Goal: Task Accomplishment & Management: Use online tool/utility

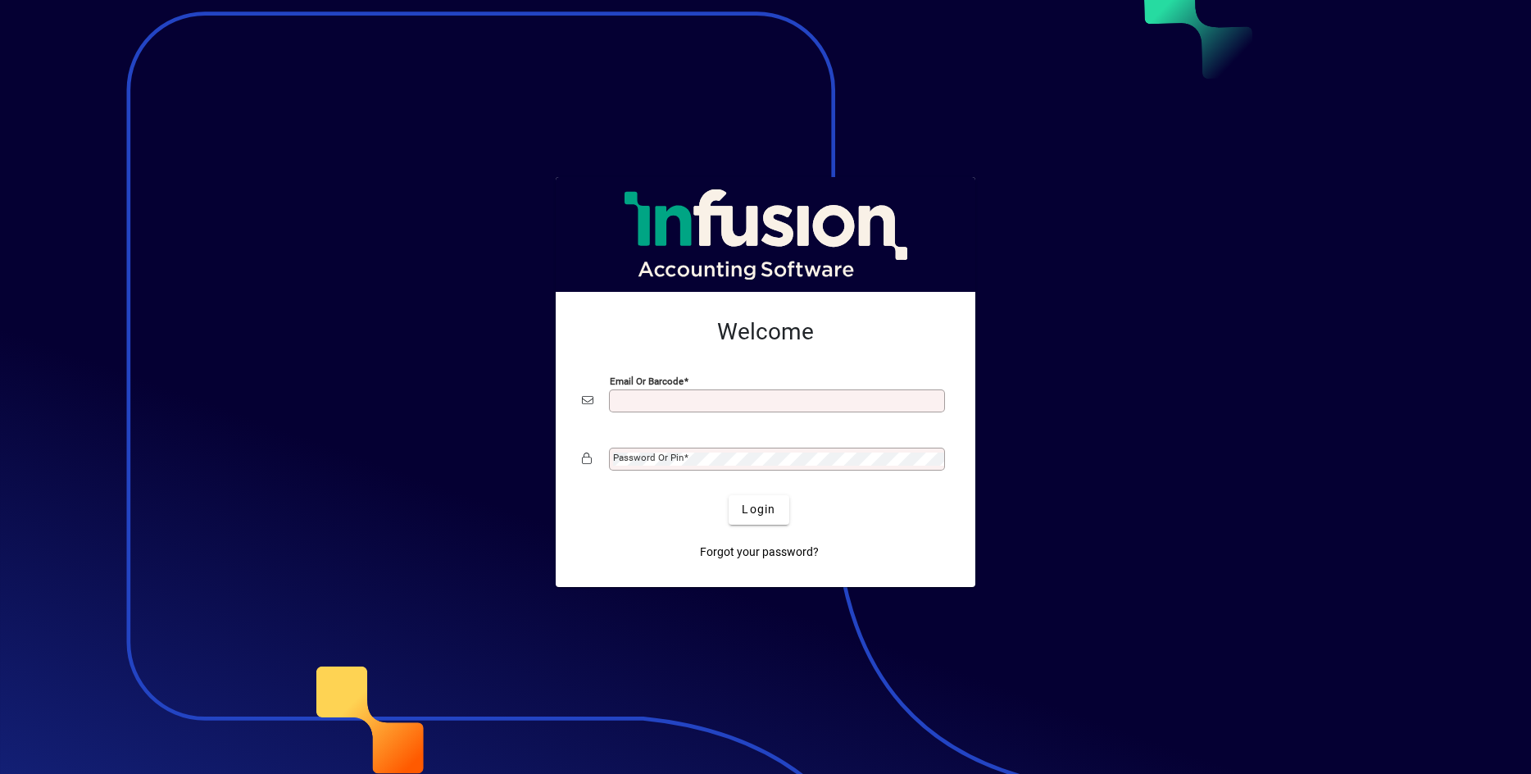
click at [620, 394] on input "Email or Barcode" at bounding box center [778, 400] width 331 height 13
type input "**********"
click at [624, 462] on mat-label "Password or Pin" at bounding box center [648, 456] width 70 height 11
click at [728, 495] on button "Login" at bounding box center [758, 509] width 60 height 29
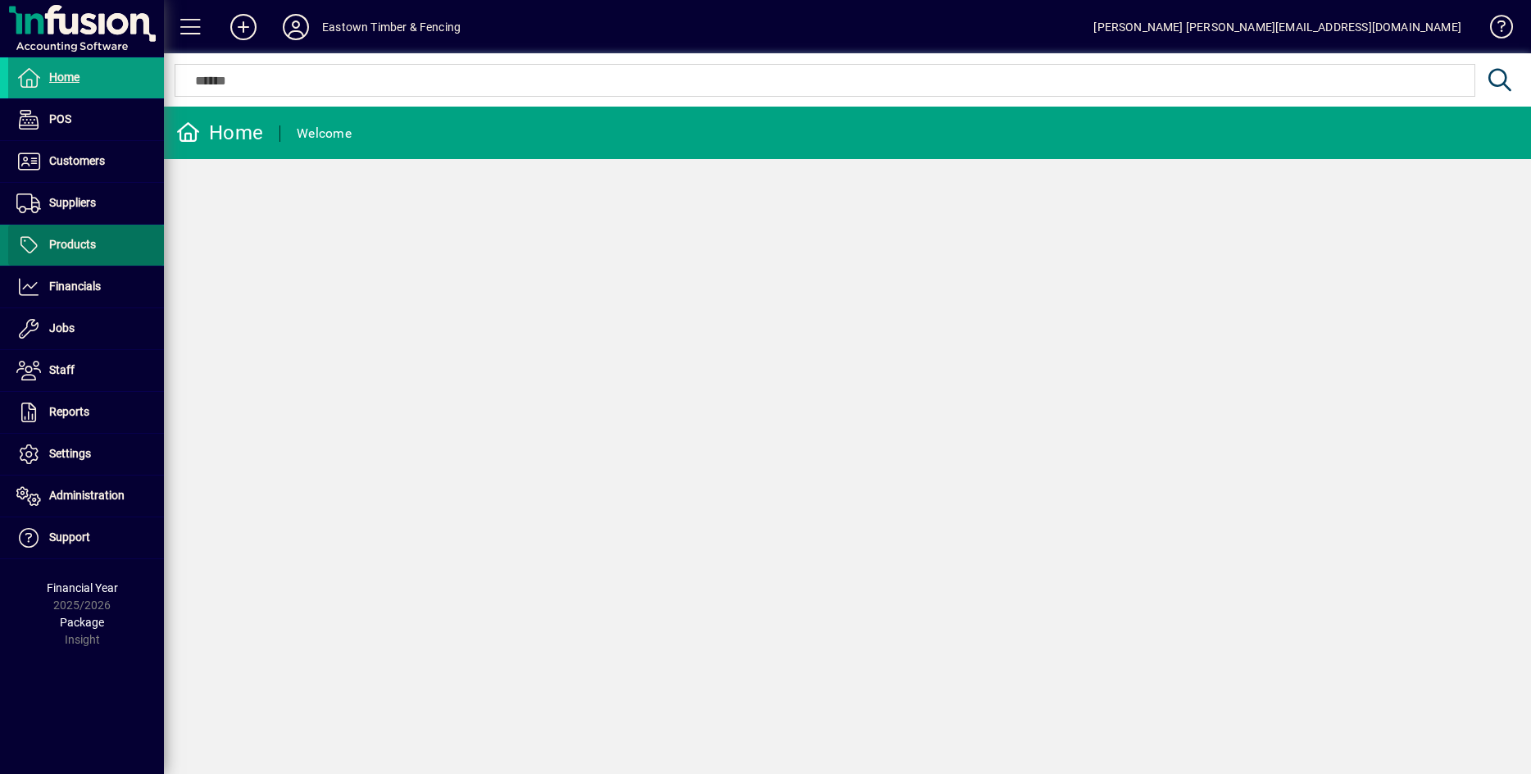
click at [66, 232] on span at bounding box center [86, 244] width 156 height 39
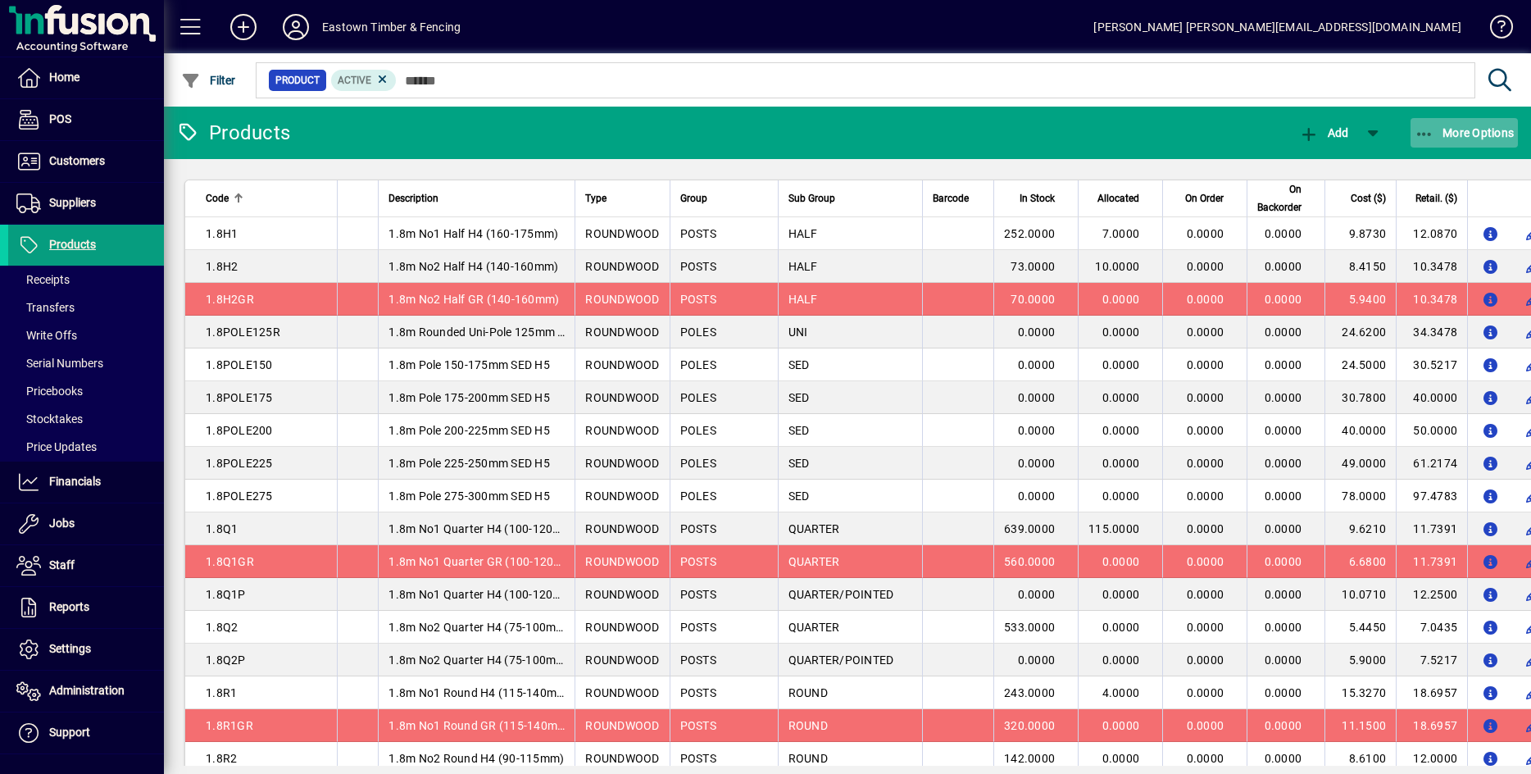
click at [1423, 126] on icon "button" at bounding box center [1424, 134] width 20 height 16
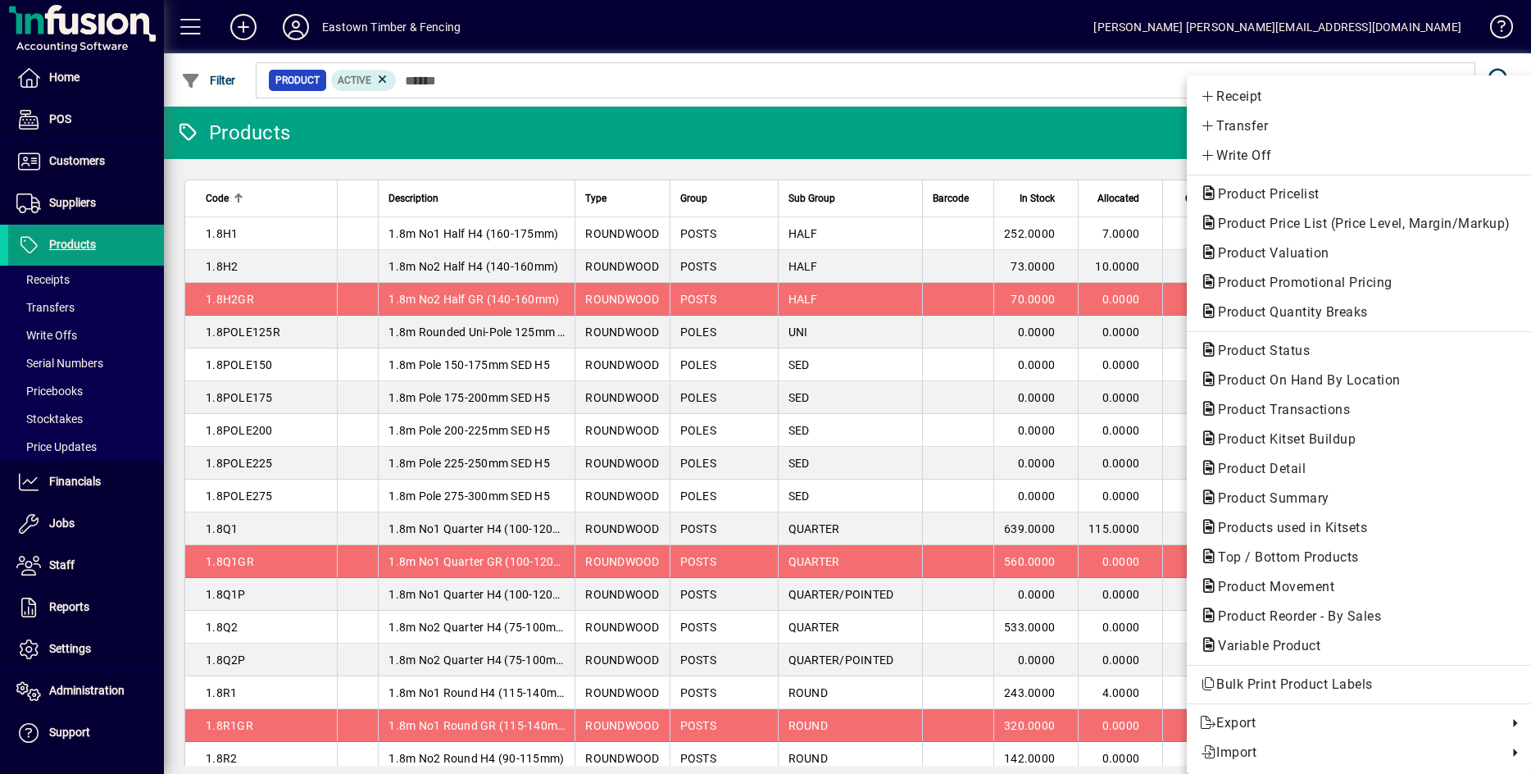
click at [62, 424] on div at bounding box center [765, 387] width 1531 height 774
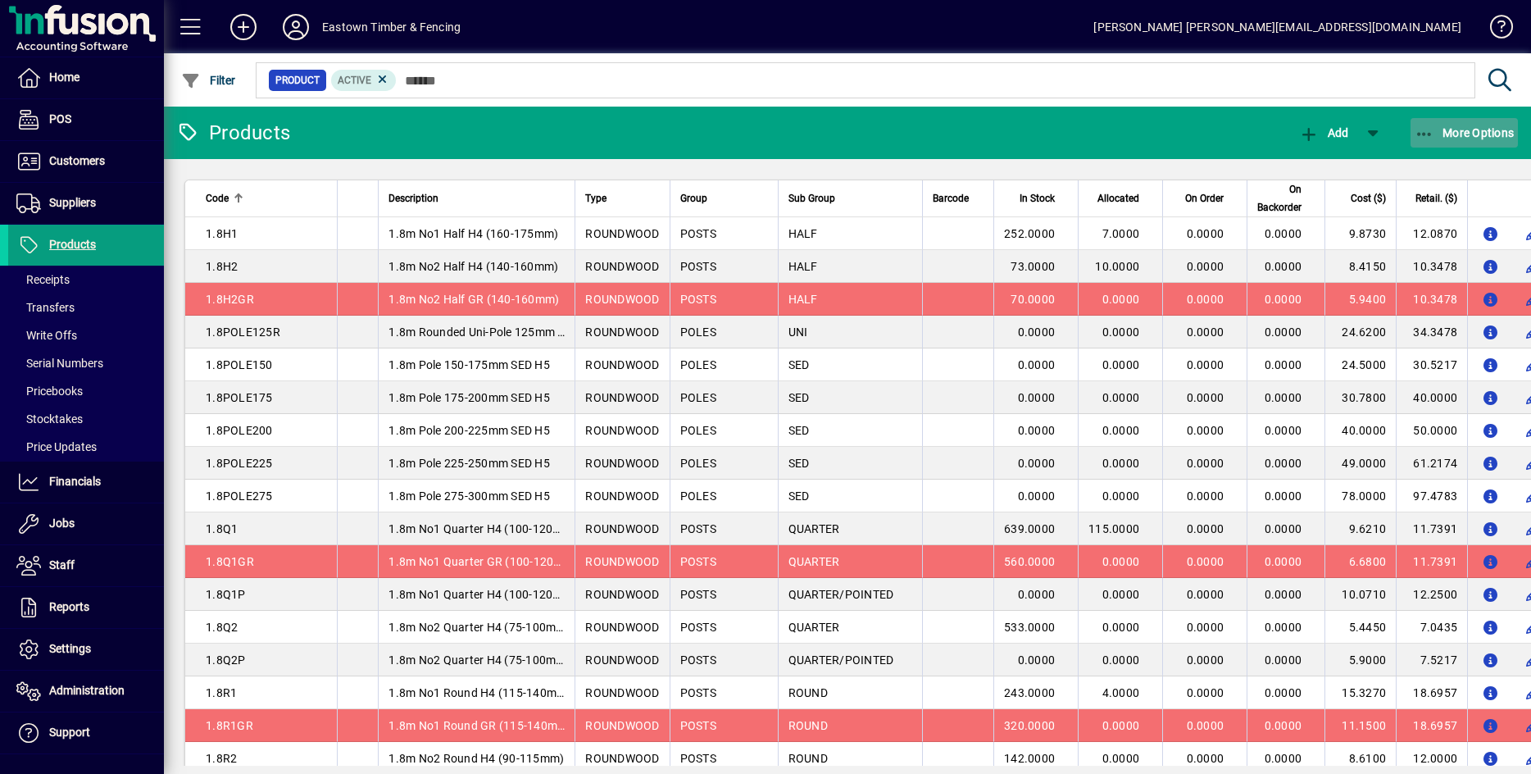
click at [1424, 133] on icon "button" at bounding box center [1424, 134] width 20 height 16
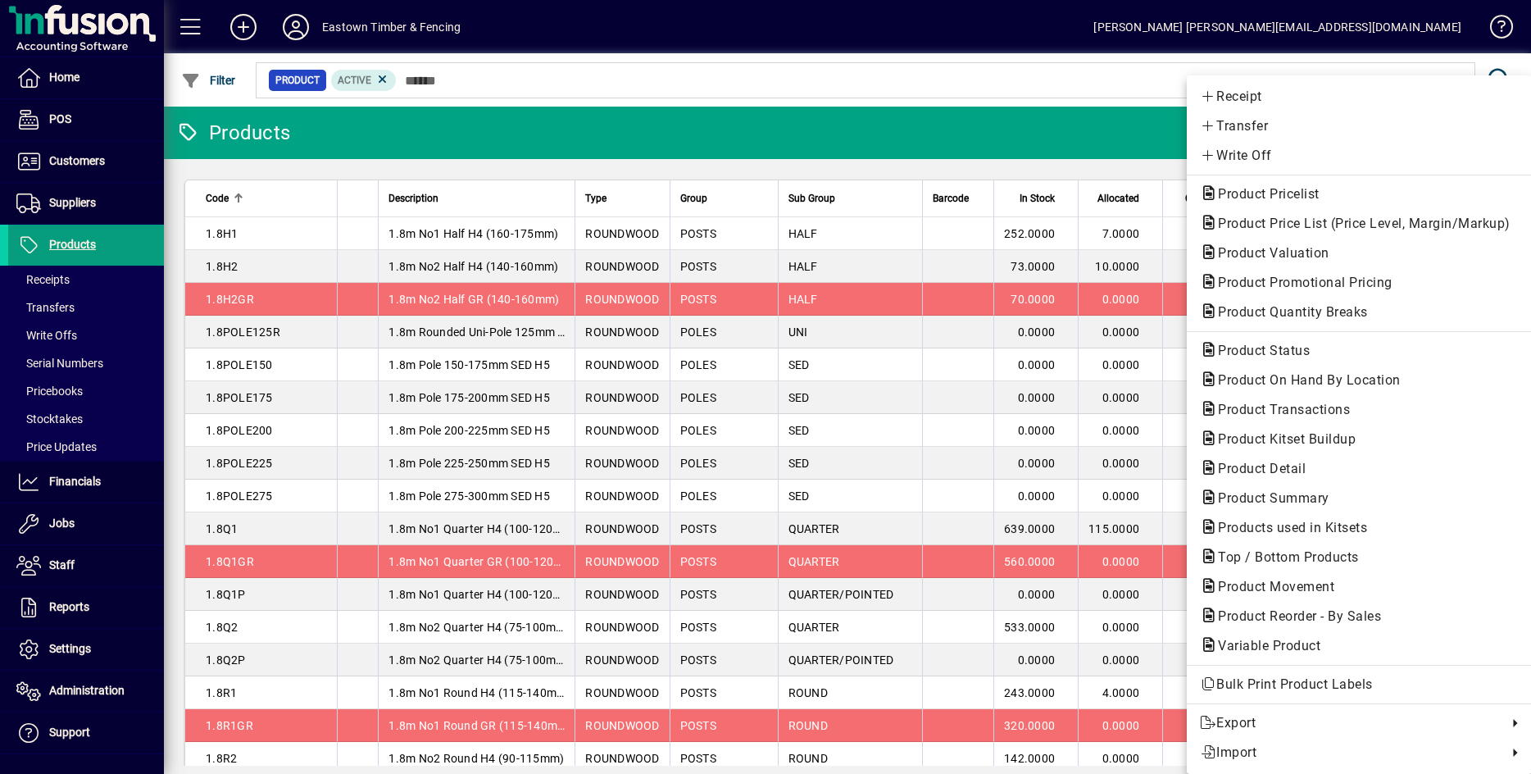
click at [57, 419] on div at bounding box center [765, 387] width 1531 height 774
click at [57, 419] on span "Stocktakes" at bounding box center [49, 418] width 66 height 13
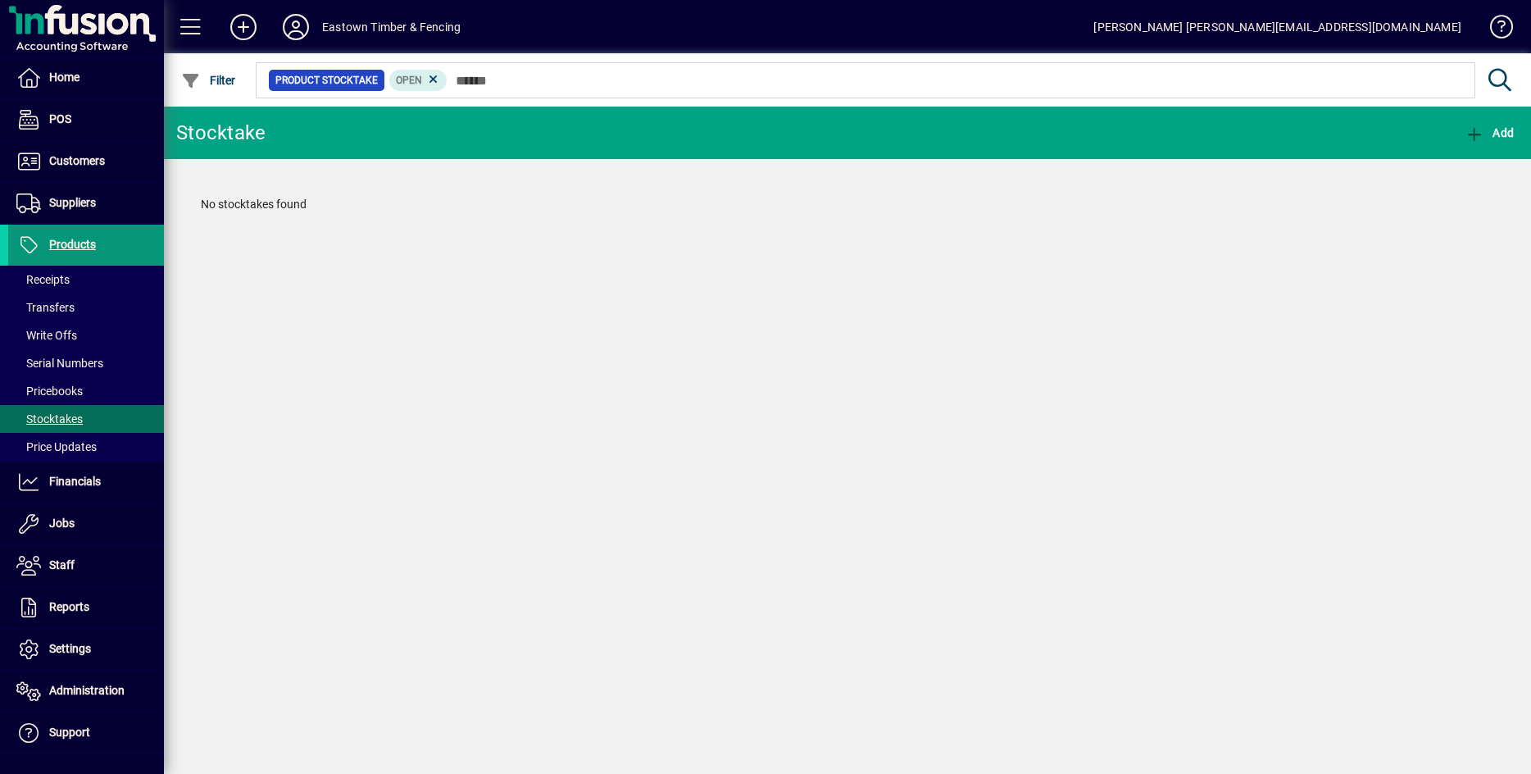
click at [53, 243] on span "Products" at bounding box center [72, 244] width 47 height 13
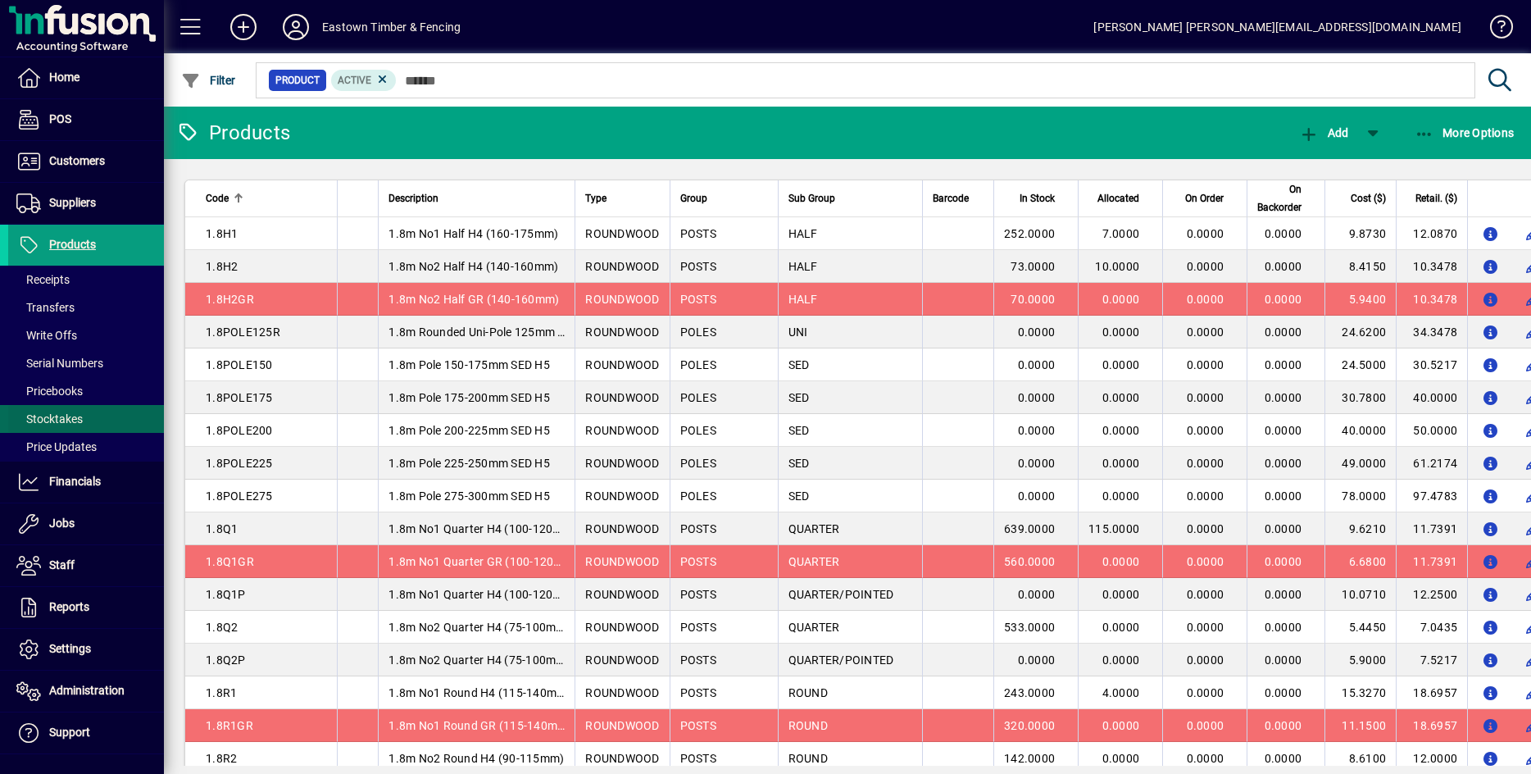
click at [53, 420] on span "Stocktakes" at bounding box center [49, 418] width 66 height 13
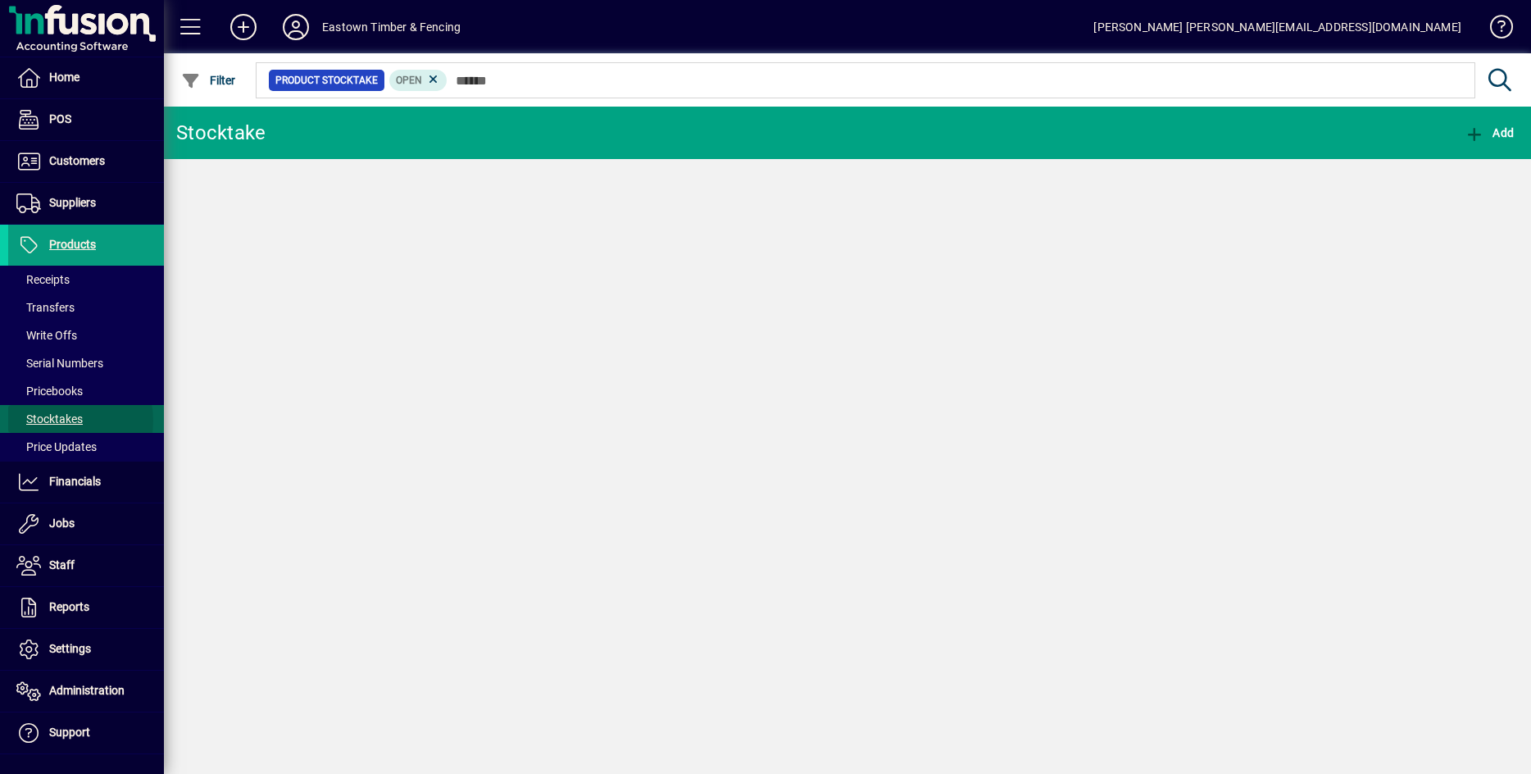
click at [53, 420] on span "Stocktakes" at bounding box center [49, 418] width 66 height 13
click at [408, 79] on span "Open" at bounding box center [409, 80] width 26 height 11
click at [431, 78] on icon at bounding box center [433, 79] width 15 height 15
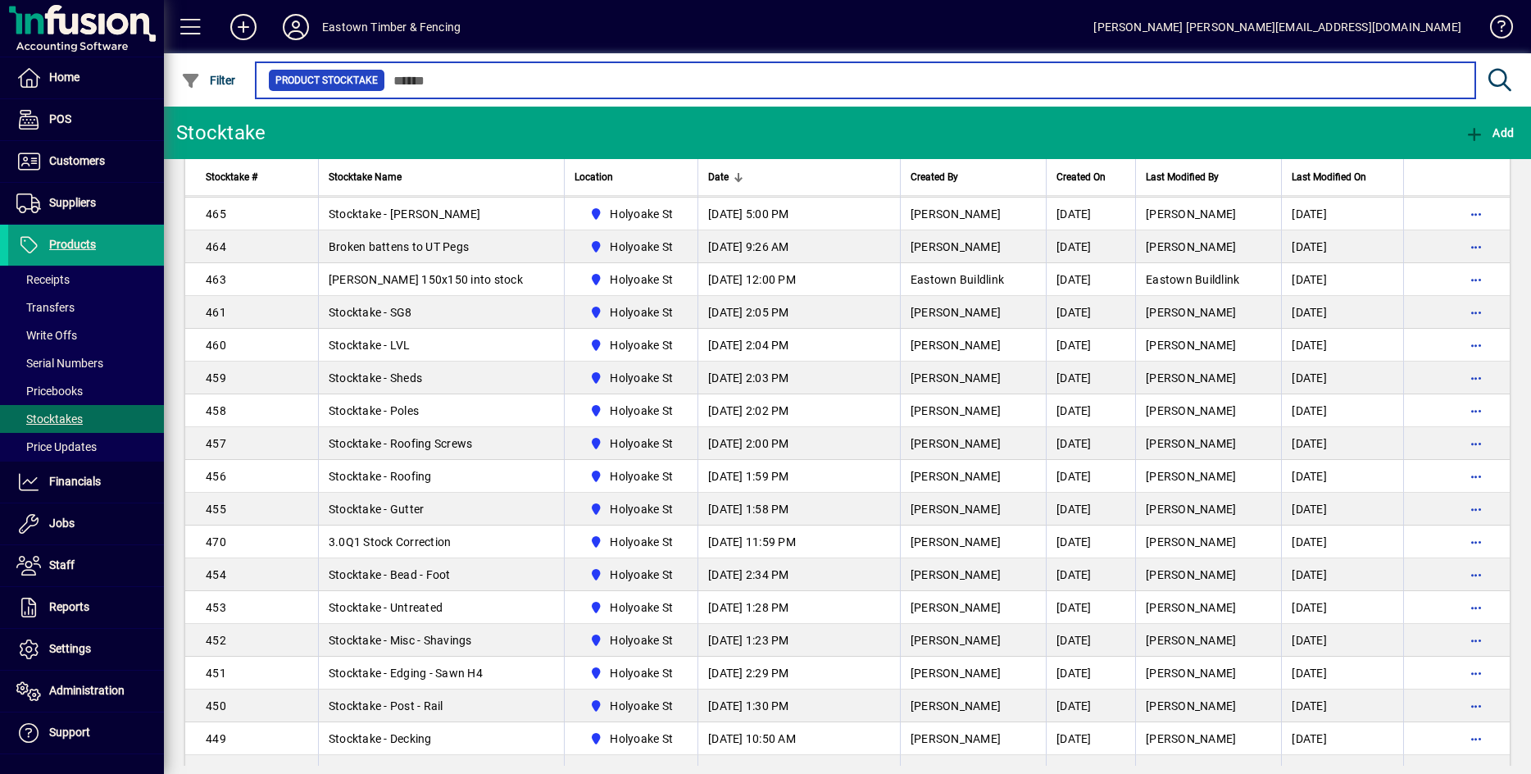
scroll to position [328, 0]
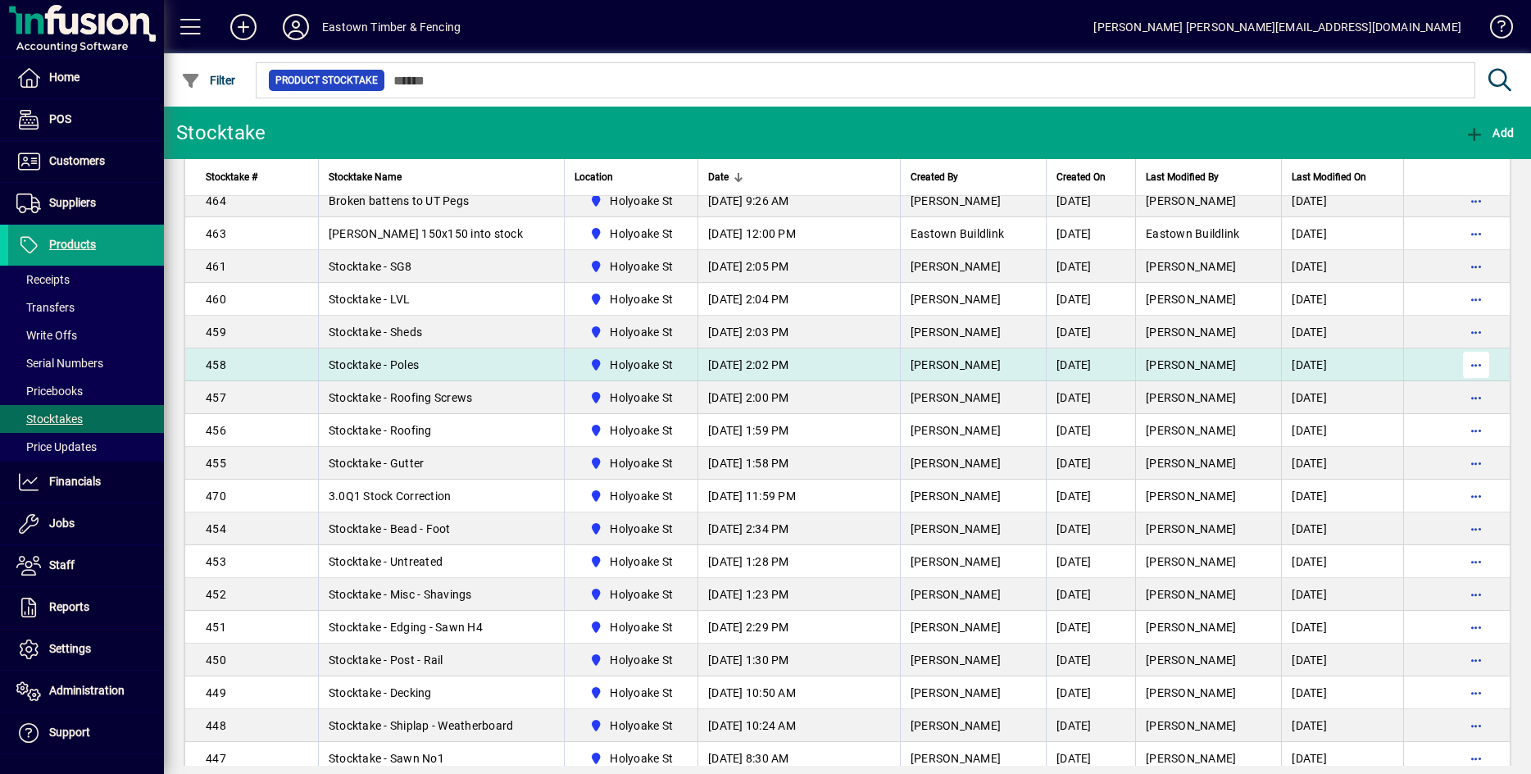
click at [1459, 365] on span "button" at bounding box center [1475, 364] width 39 height 39
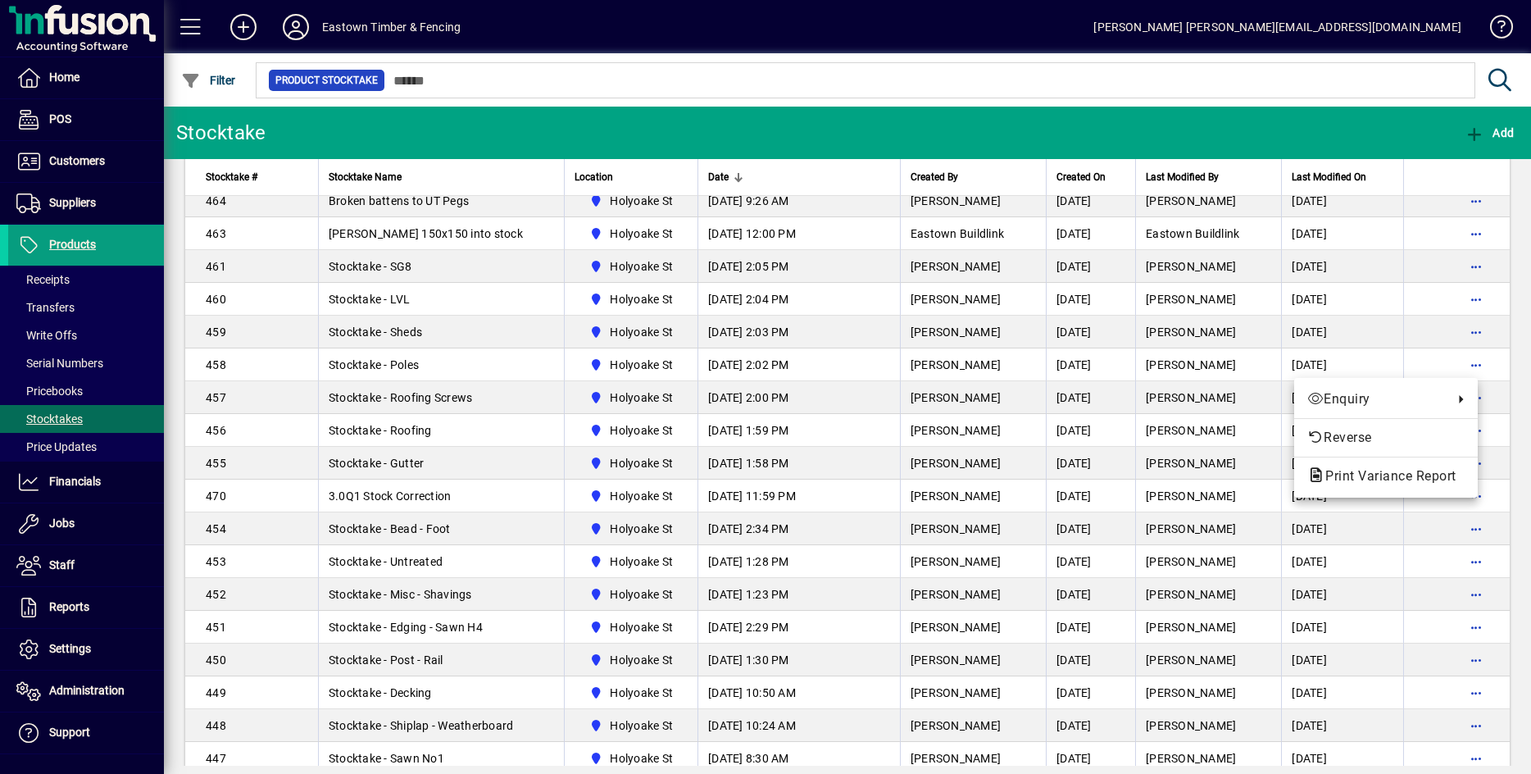
click at [1509, 419] on div at bounding box center [765, 387] width 1531 height 774
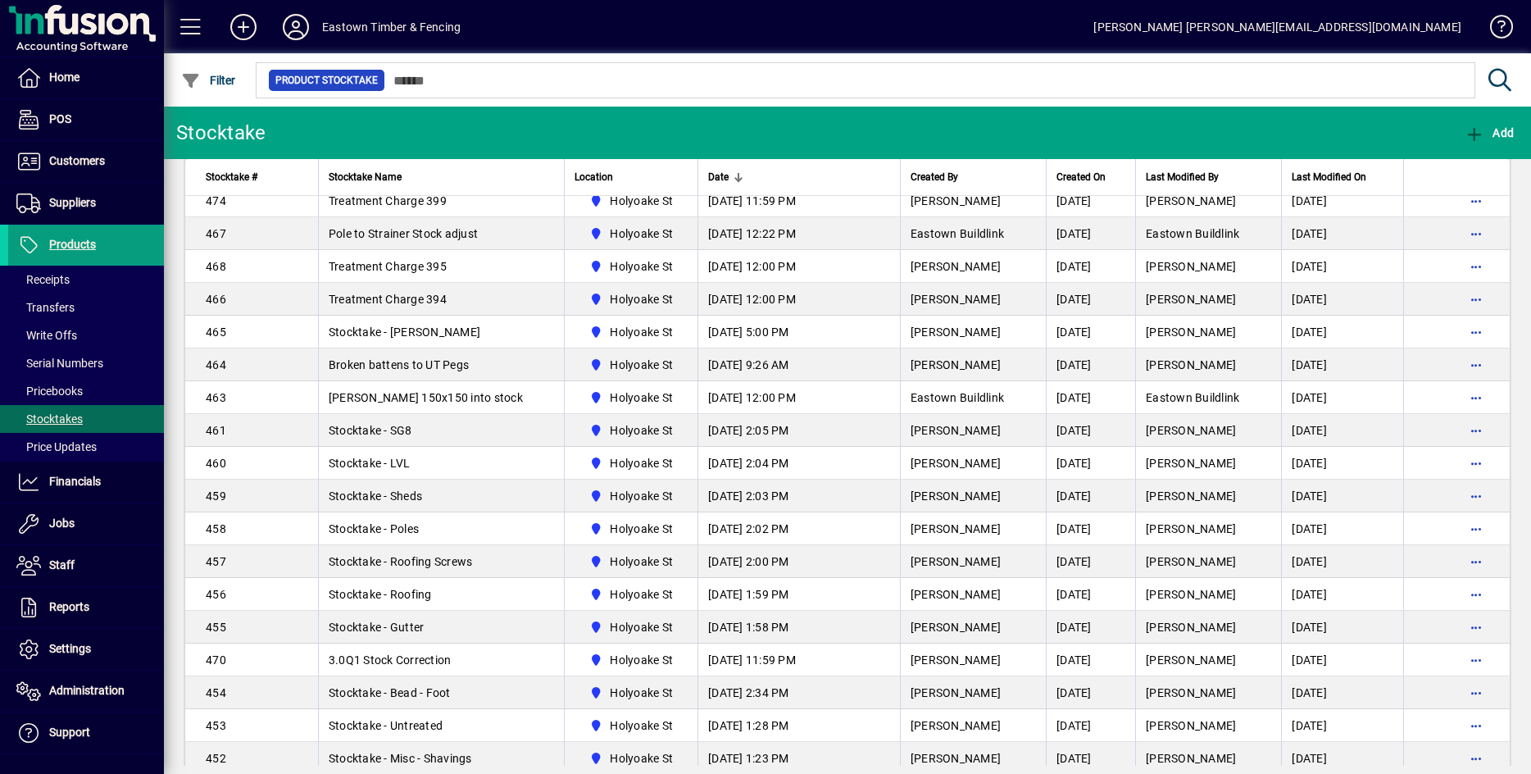
scroll to position [0, 0]
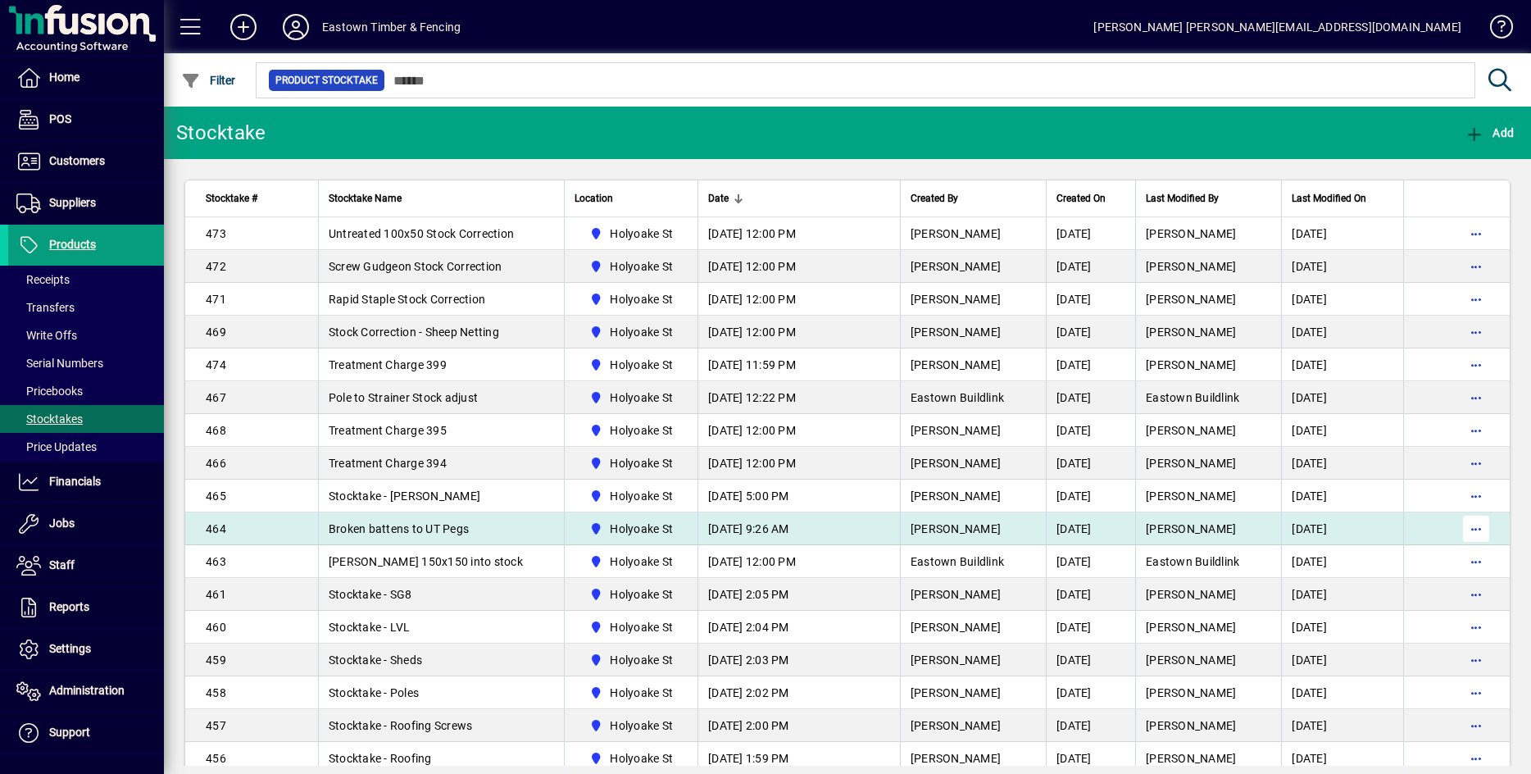
click at [1460, 522] on span "button" at bounding box center [1475, 528] width 39 height 39
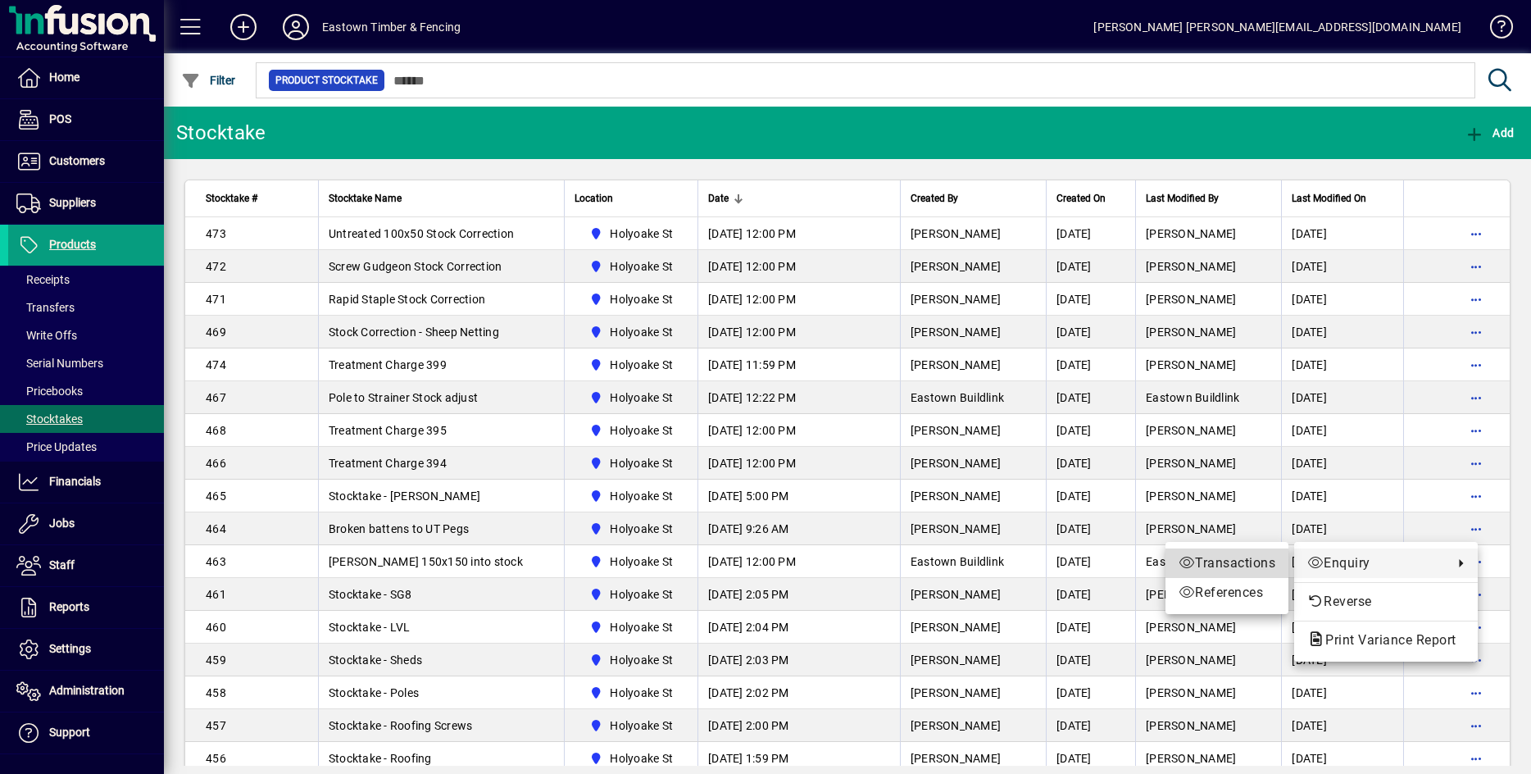
click at [1209, 565] on span "Transactions" at bounding box center [1226, 563] width 97 height 20
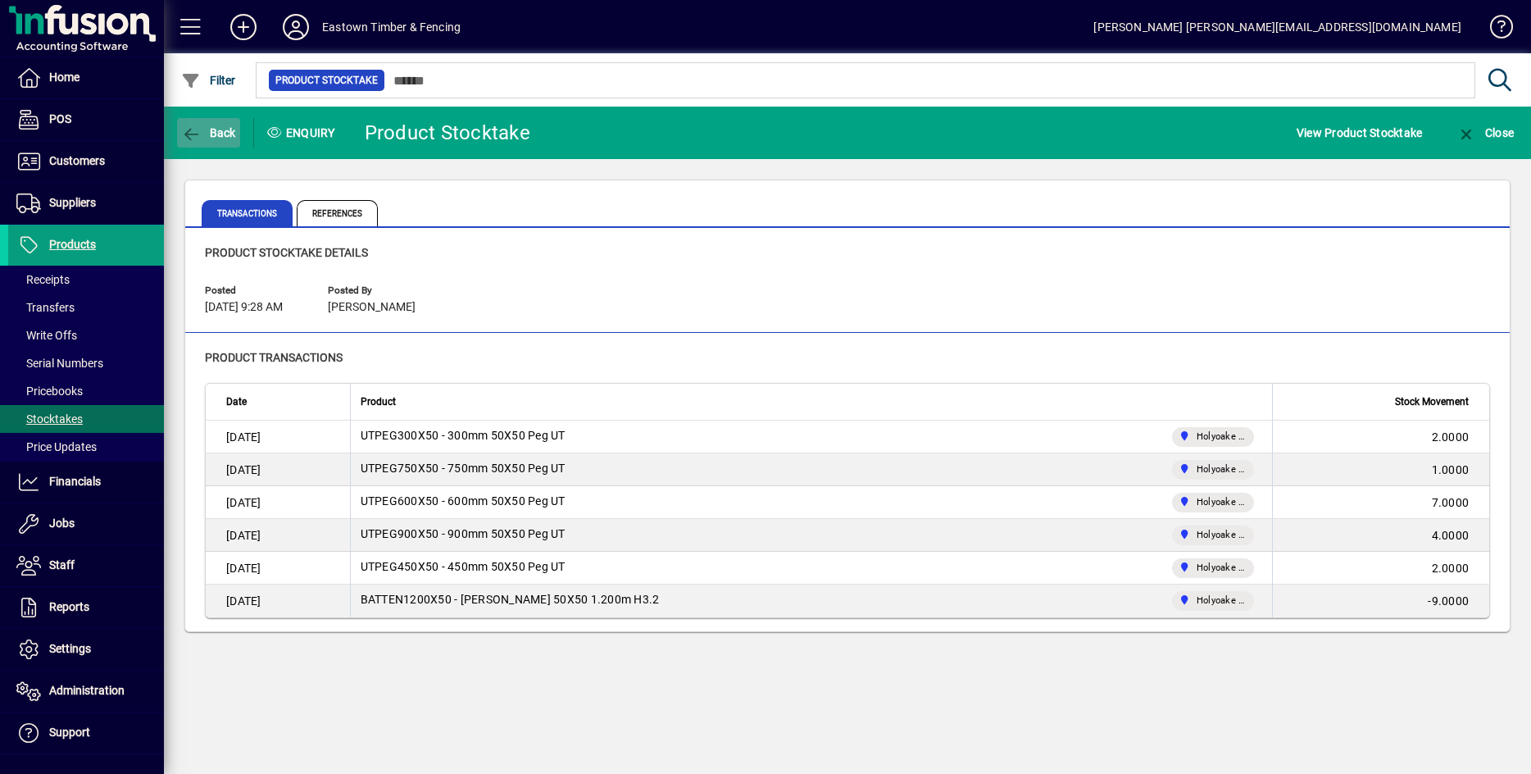
click at [184, 139] on icon "button" at bounding box center [191, 134] width 20 height 16
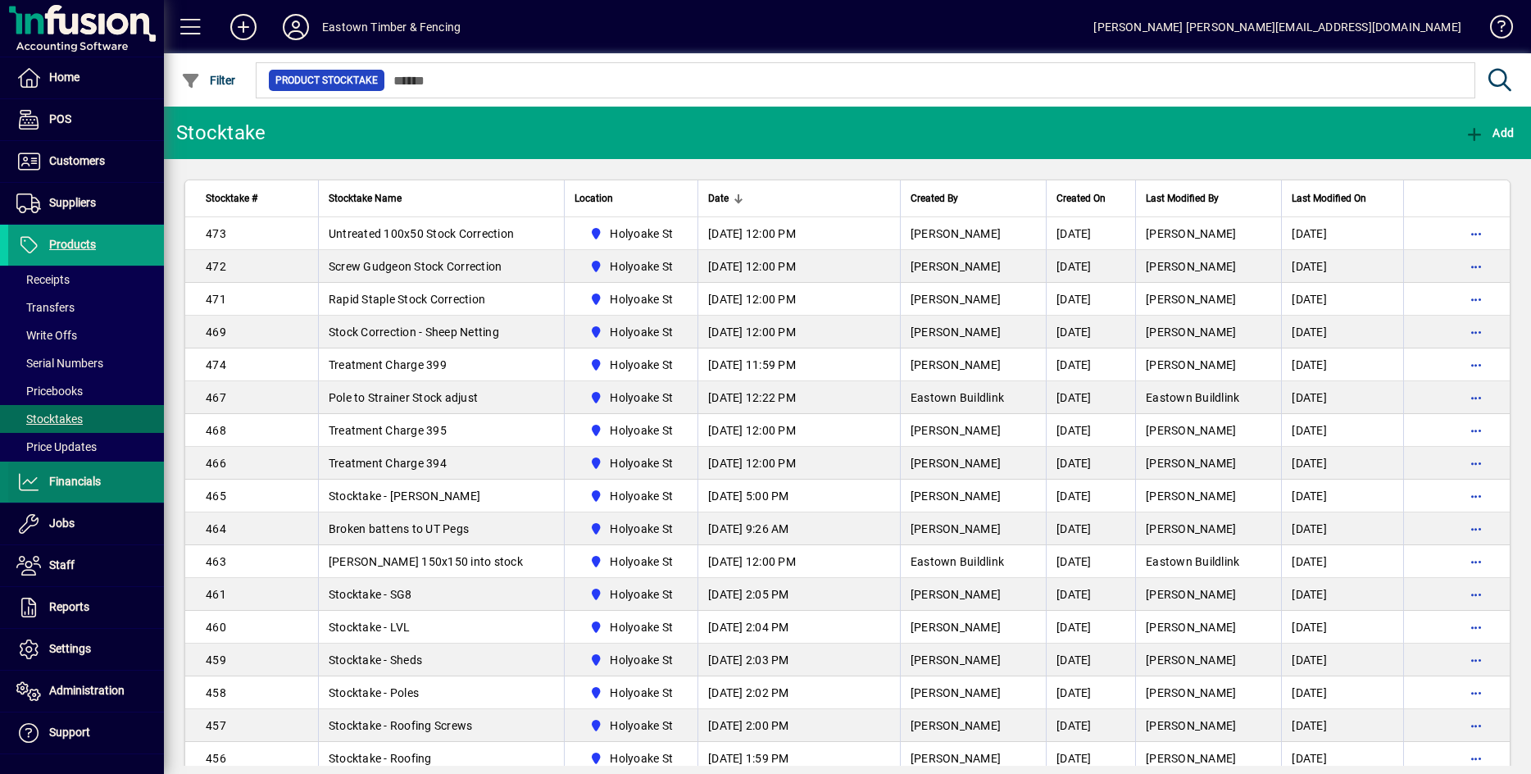
click at [71, 469] on span at bounding box center [86, 481] width 156 height 39
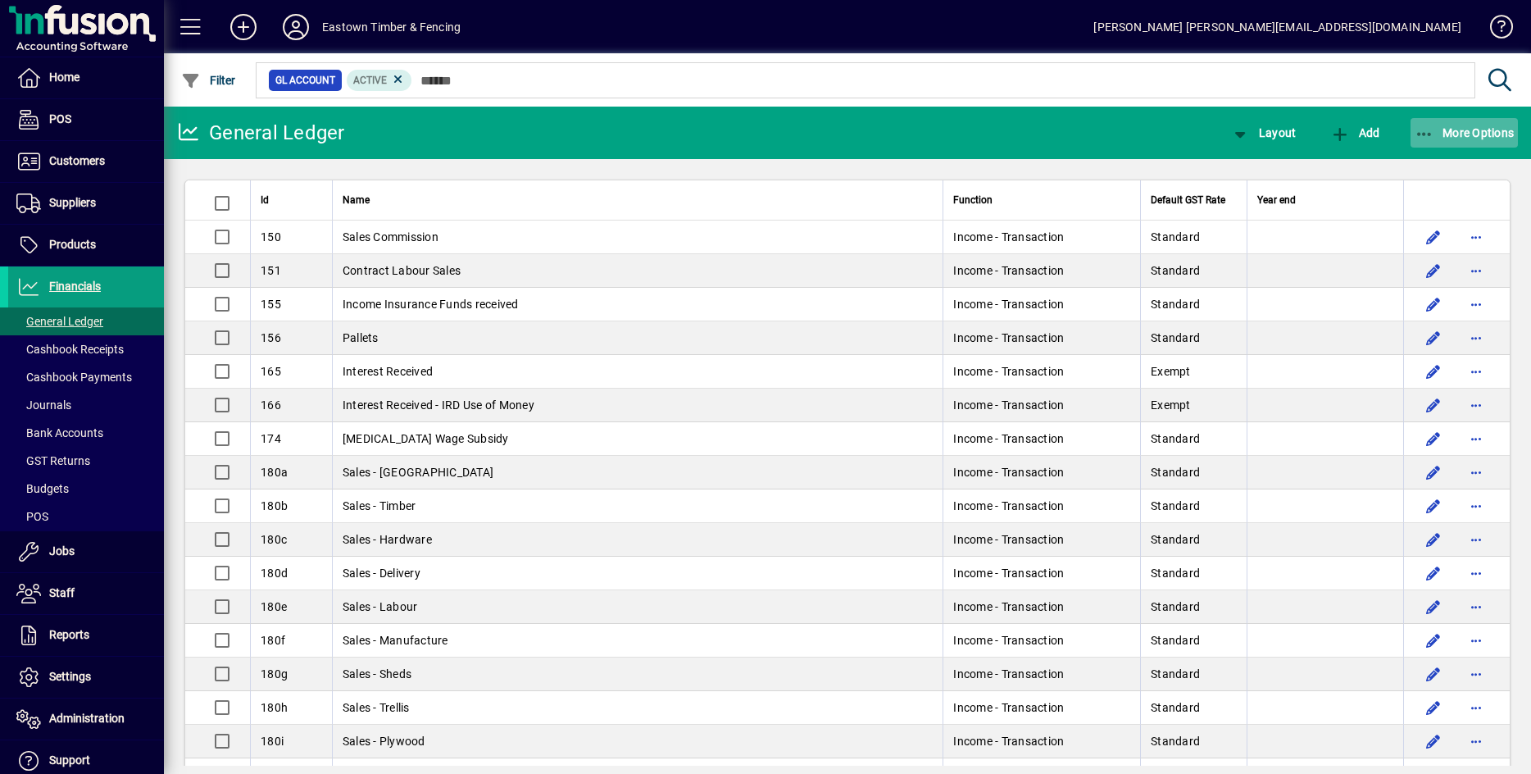
click at [1418, 126] on icon "button" at bounding box center [1424, 134] width 20 height 16
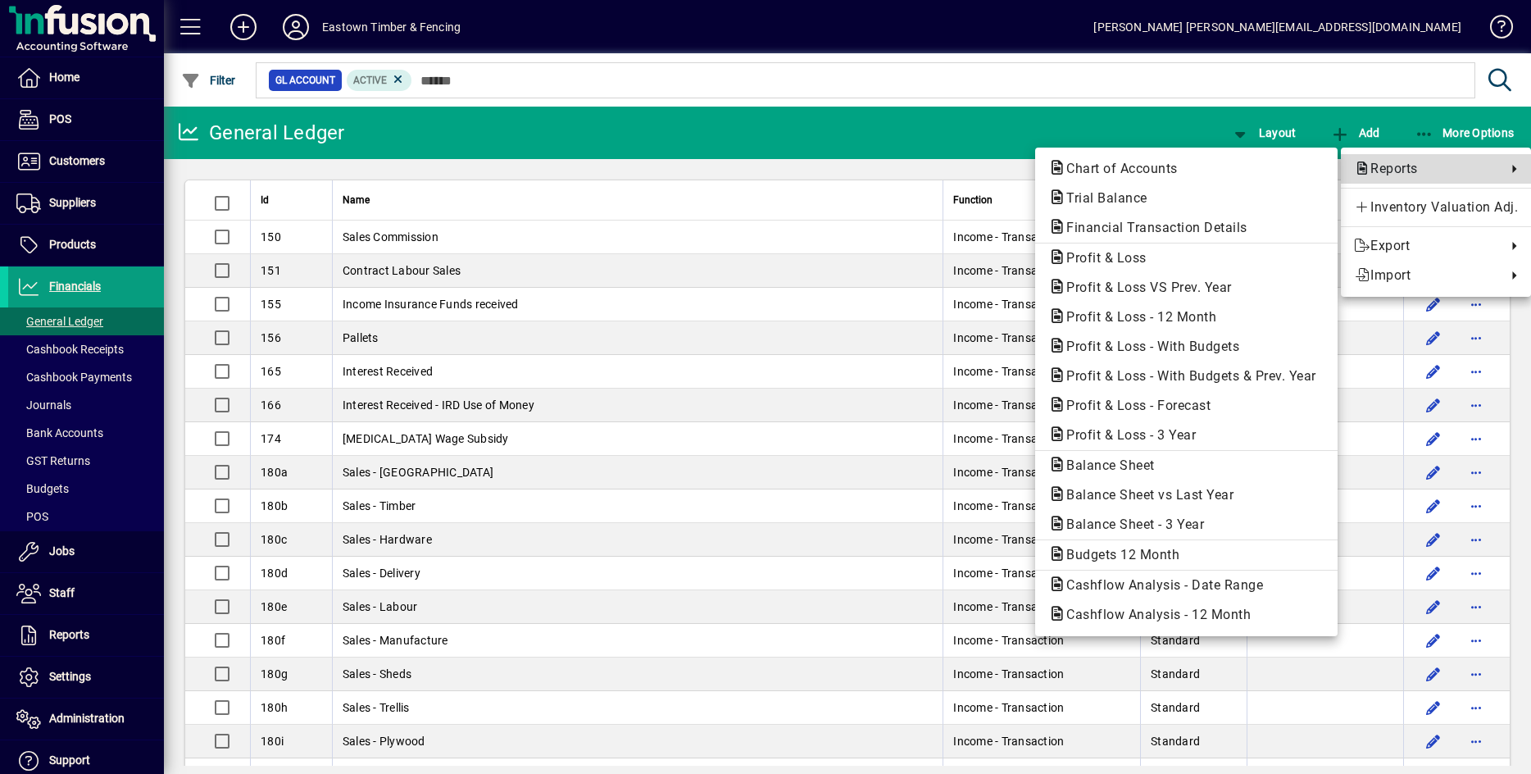
click at [1371, 172] on span "Reports" at bounding box center [1426, 169] width 144 height 20
click at [612, 126] on div at bounding box center [765, 387] width 1531 height 774
